Goal: Information Seeking & Learning: Compare options

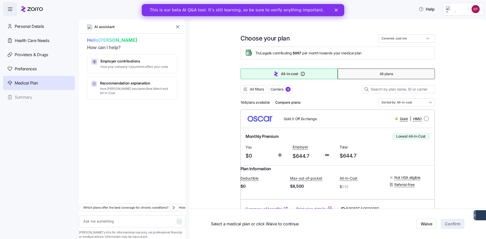
click at [373, 77] on button "All plans" at bounding box center [385, 74] width 97 height 11
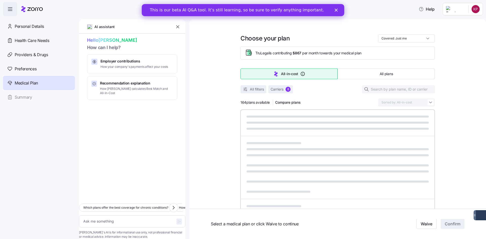
type textarea "x"
type input "Sorted by: Premium"
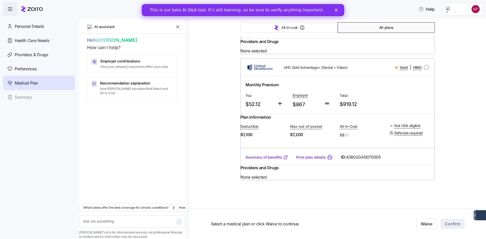
scroll to position [21787, 0]
drag, startPoint x: 468, startPoint y: 159, endPoint x: 483, endPoint y: 237, distance: 79.1
click at [468, 159] on body "Help Personal Details Health Care Needs Providers & Drugs Preferences Medical P…" at bounding box center [243, 118] width 486 height 236
click at [335, 9] on polygon "Close" at bounding box center [335, 10] width 3 height 3
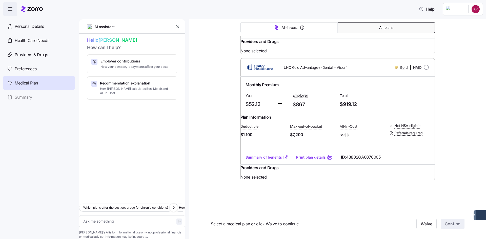
scroll to position [23432, 0]
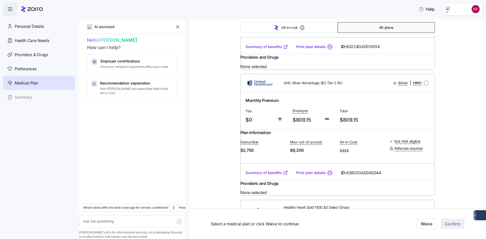
scroll to position [19505, 0]
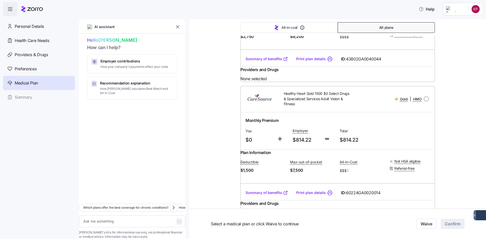
type textarea "x"
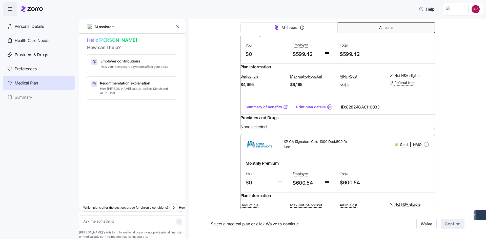
scroll to position [0, 0]
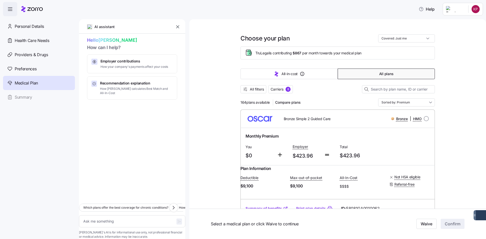
click at [384, 70] on button "All plans" at bounding box center [385, 74] width 97 height 11
click at [381, 91] on input at bounding box center [398, 89] width 73 height 8
